Goal: Ask a question

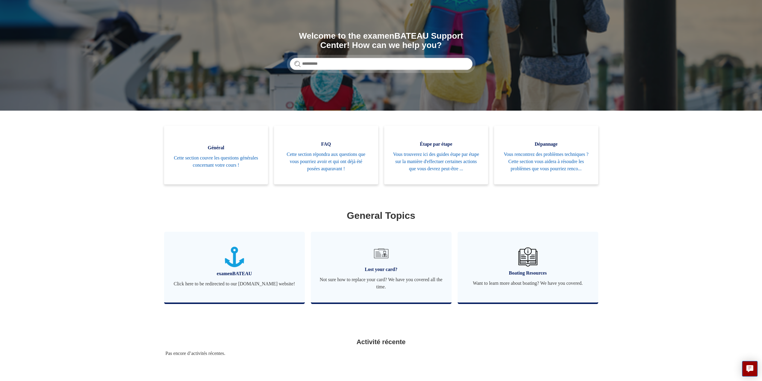
scroll to position [83, 0]
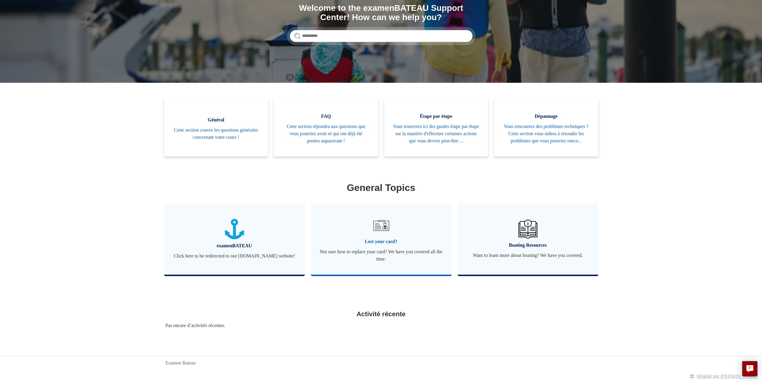
click at [381, 242] on span "Lost your card?" at bounding box center [381, 241] width 123 height 7
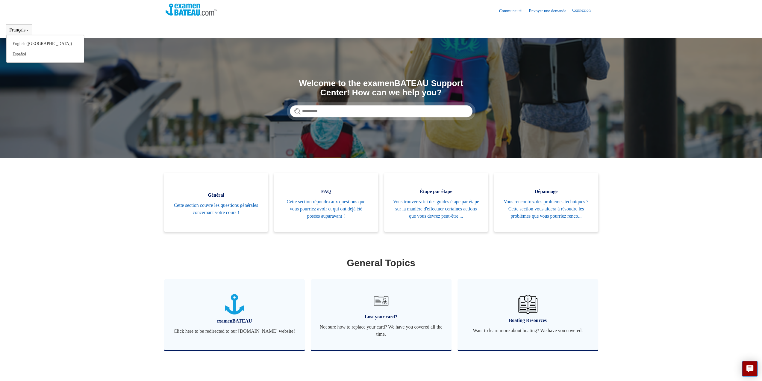
click at [16, 26] on div "Français English (US) Español" at bounding box center [19, 29] width 26 height 11
click at [18, 30] on button "Français" at bounding box center [19, 29] width 20 height 5
click at [32, 31] on div "Français English (US) Español" at bounding box center [19, 29] width 26 height 11
click at [28, 33] on button "Français" at bounding box center [19, 29] width 20 height 5
click at [29, 30] on icon at bounding box center [27, 30] width 4 height 4
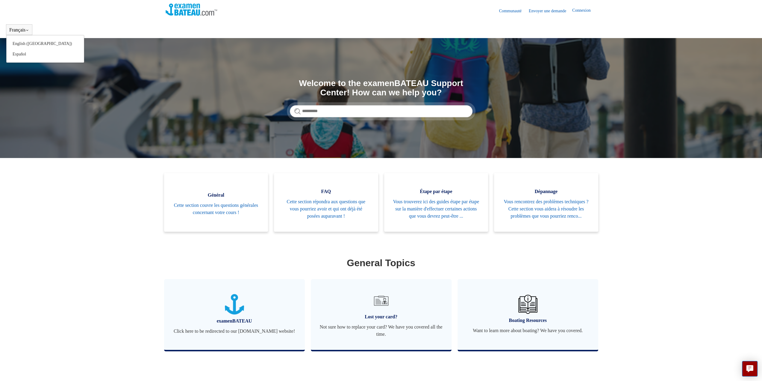
click at [19, 30] on button "Français" at bounding box center [19, 29] width 20 height 5
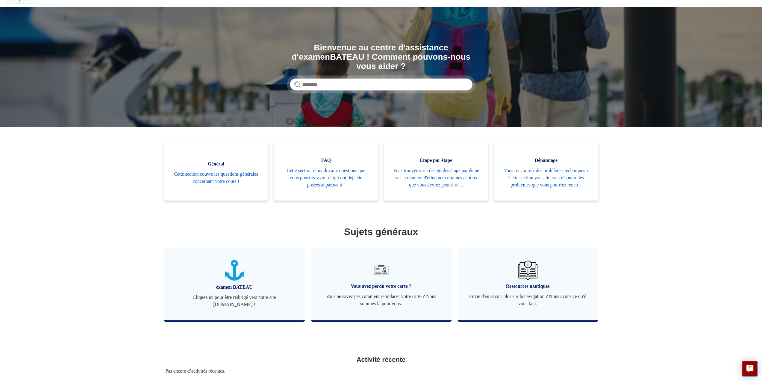
scroll to position [83, 0]
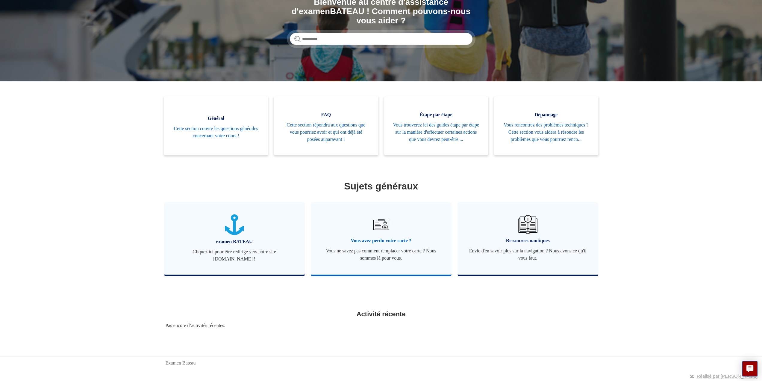
click at [382, 239] on font "Vous avez perdu votre carte ?" at bounding box center [381, 240] width 60 height 5
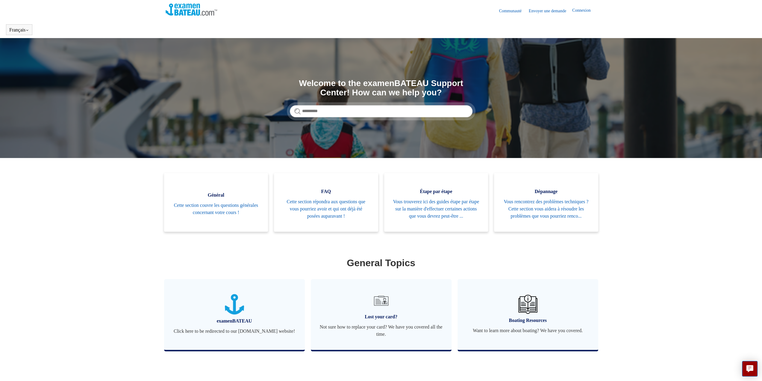
scroll to position [83, 0]
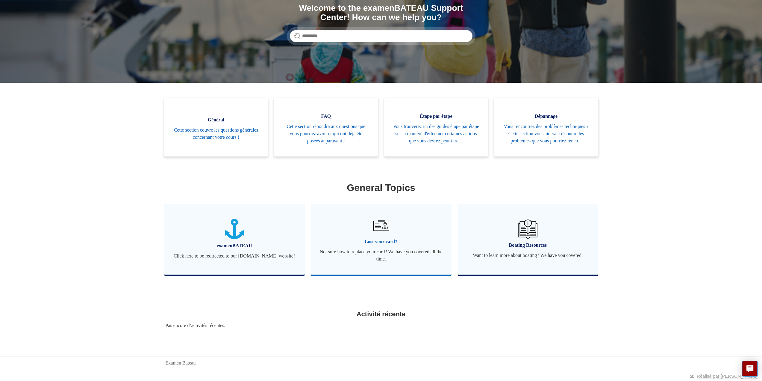
click at [376, 227] on img at bounding box center [380, 225] width 21 height 21
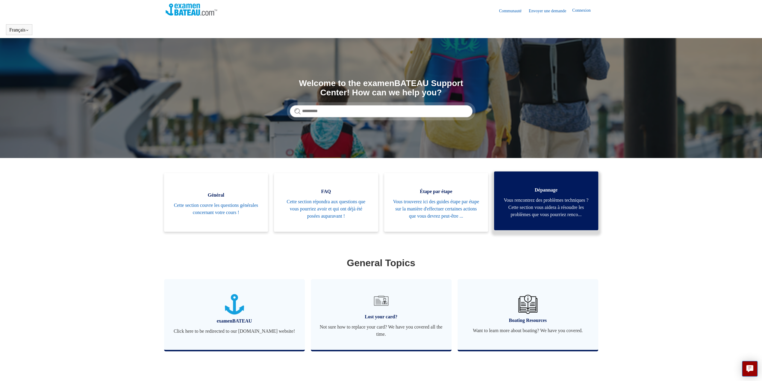
click at [548, 213] on span "Vous rencontrez des problèmes techniques ? Cette section vous aidera à résoudre…" at bounding box center [546, 207] width 86 height 22
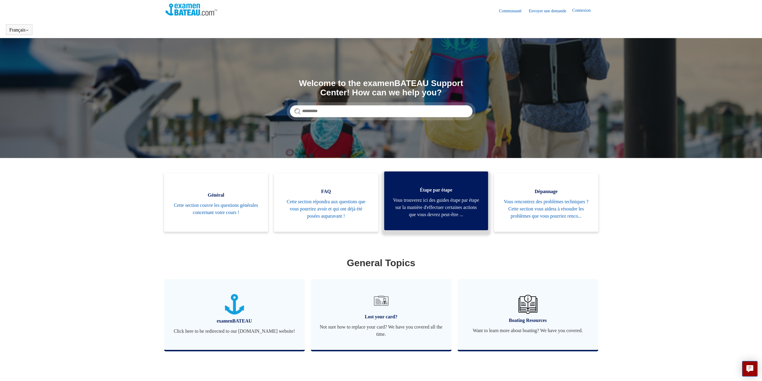
click at [452, 211] on span "Vous trouverez ici des guides étape par étape sur la manière d'effectuer certai…" at bounding box center [436, 207] width 86 height 22
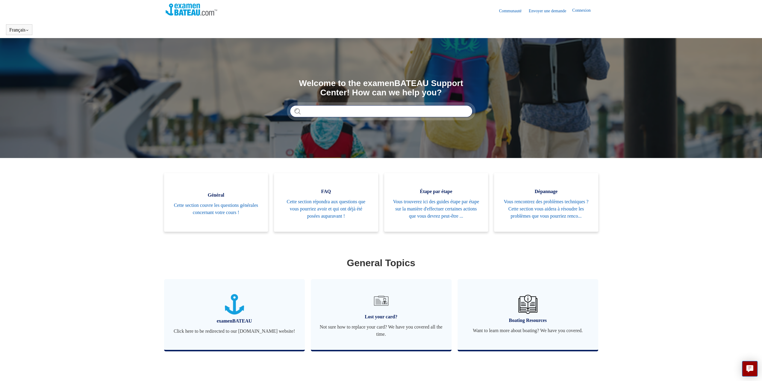
click at [354, 110] on input "Rechercher" at bounding box center [381, 111] width 183 height 12
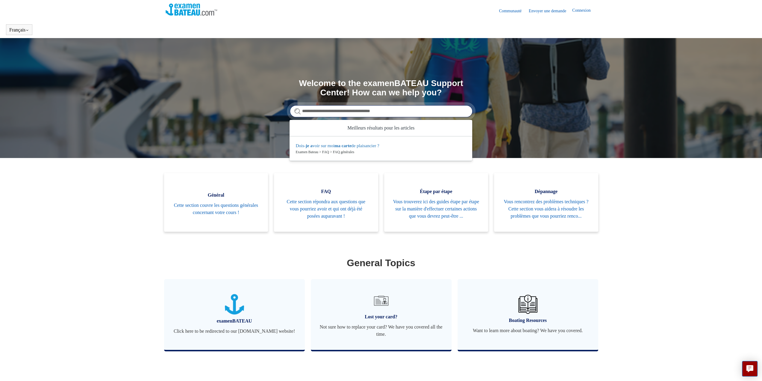
type input "**********"
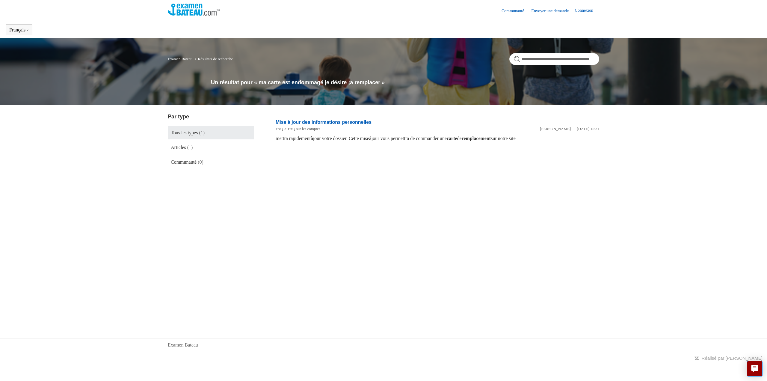
click at [193, 134] on span "Tous les types" at bounding box center [184, 132] width 27 height 5
click at [580, 6] on header "Communauté Envoyer une demande Connexion" at bounding box center [383, 10] width 431 height 21
click at [582, 10] on link "Connexion" at bounding box center [587, 10] width 24 height 7
click at [583, 10] on link "Connexion" at bounding box center [587, 10] width 24 height 7
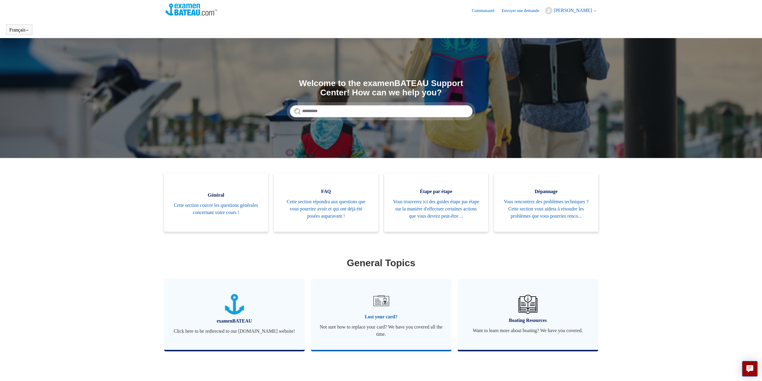
click at [380, 306] on img at bounding box center [380, 300] width 21 height 21
click at [379, 320] on span "Lost your card?" at bounding box center [381, 316] width 123 height 7
click at [506, 11] on link "Envoyer une demande" at bounding box center [523, 10] width 43 height 6
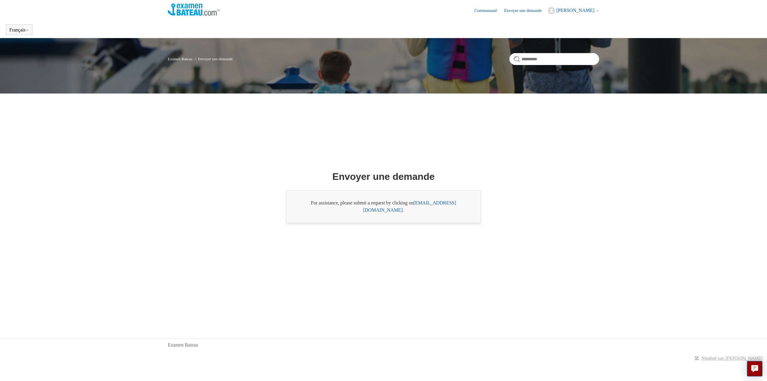
click at [464, 208] on div "For assistance, please submit a request by clicking on support@boat-ed.com ." at bounding box center [383, 206] width 195 height 33
click at [438, 206] on link "support@boat-ed.com" at bounding box center [409, 206] width 93 height 12
click at [490, 129] on div "Envoyer une demande For assistance, please submit a request by clicking on supp…" at bounding box center [383, 196] width 388 height 190
click at [587, 8] on span "[PERSON_NAME]" at bounding box center [575, 10] width 38 height 5
click at [566, 36] on link "Mon profil" at bounding box center [573, 33] width 50 height 10
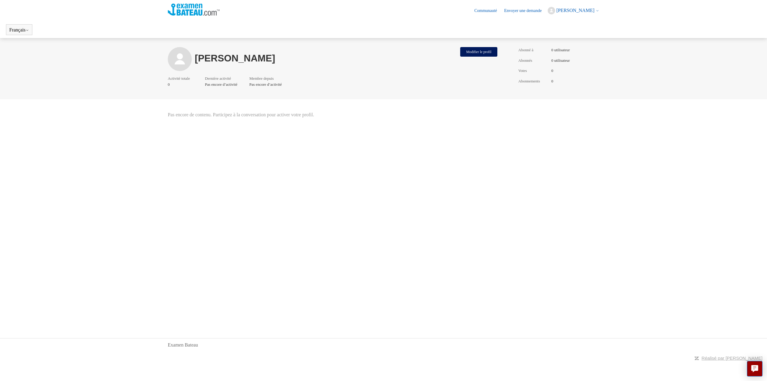
click at [593, 9] on span "[PERSON_NAME]" at bounding box center [575, 10] width 38 height 5
click at [556, 24] on link "Mes activités" at bounding box center [573, 23] width 50 height 10
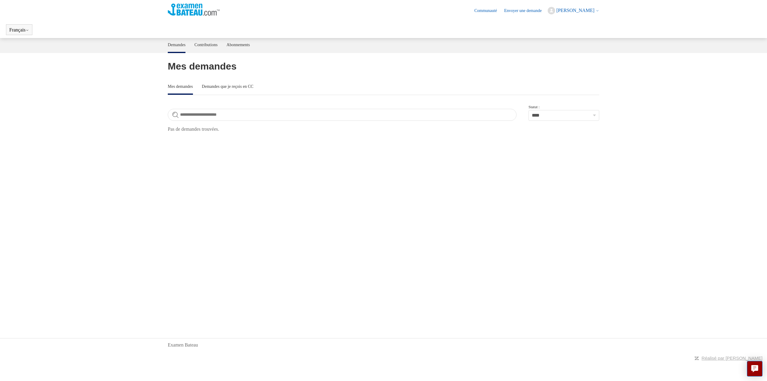
click at [196, 10] on img at bounding box center [194, 10] width 52 height 12
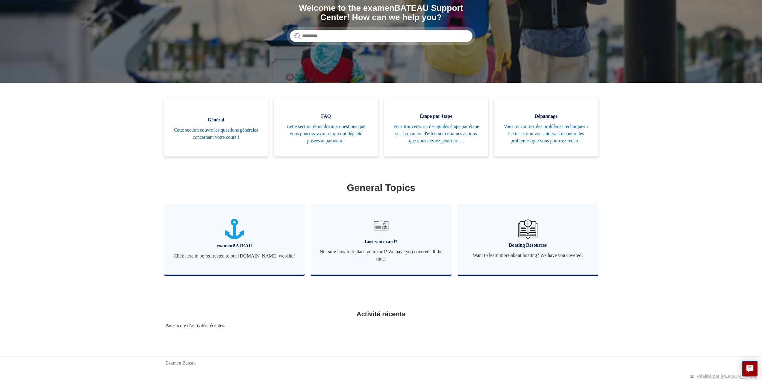
scroll to position [83, 0]
click at [379, 239] on span "Lost your card?" at bounding box center [381, 241] width 123 height 7
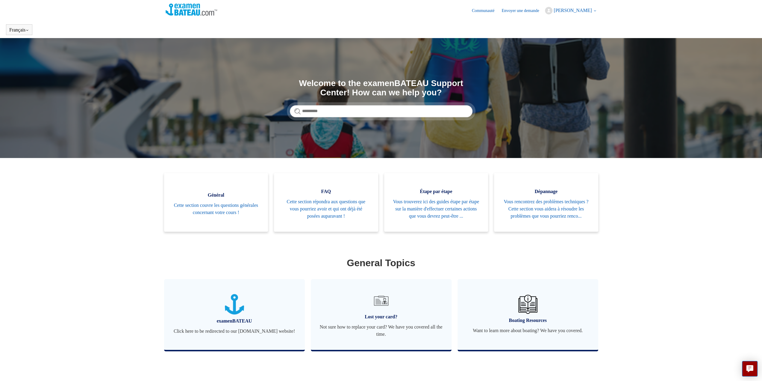
click at [517, 10] on link "Envoyer une demande" at bounding box center [523, 10] width 43 height 6
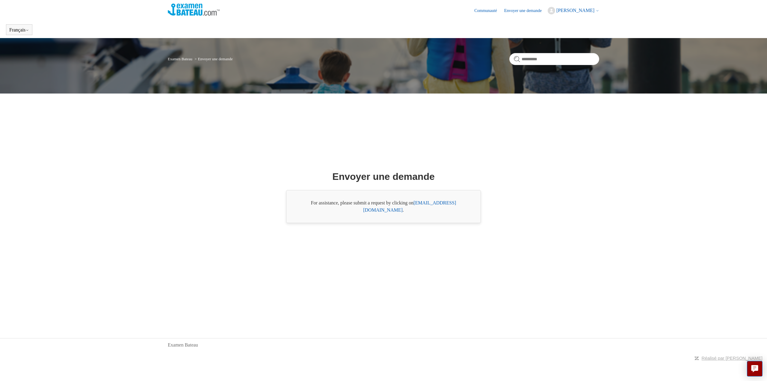
drag, startPoint x: 440, startPoint y: 207, endPoint x: 429, endPoint y: 206, distance: 10.8
click at [429, 206] on link "support@boat-ed.com" at bounding box center [409, 206] width 93 height 12
drag, startPoint x: 555, startPoint y: 207, endPoint x: 549, endPoint y: 207, distance: 5.4
click at [555, 207] on div "Envoyer une demande For assistance, please submit a request by clicking on supp…" at bounding box center [383, 196] width 388 height 190
